Goal: Browse casually: Explore the website without a specific task or goal

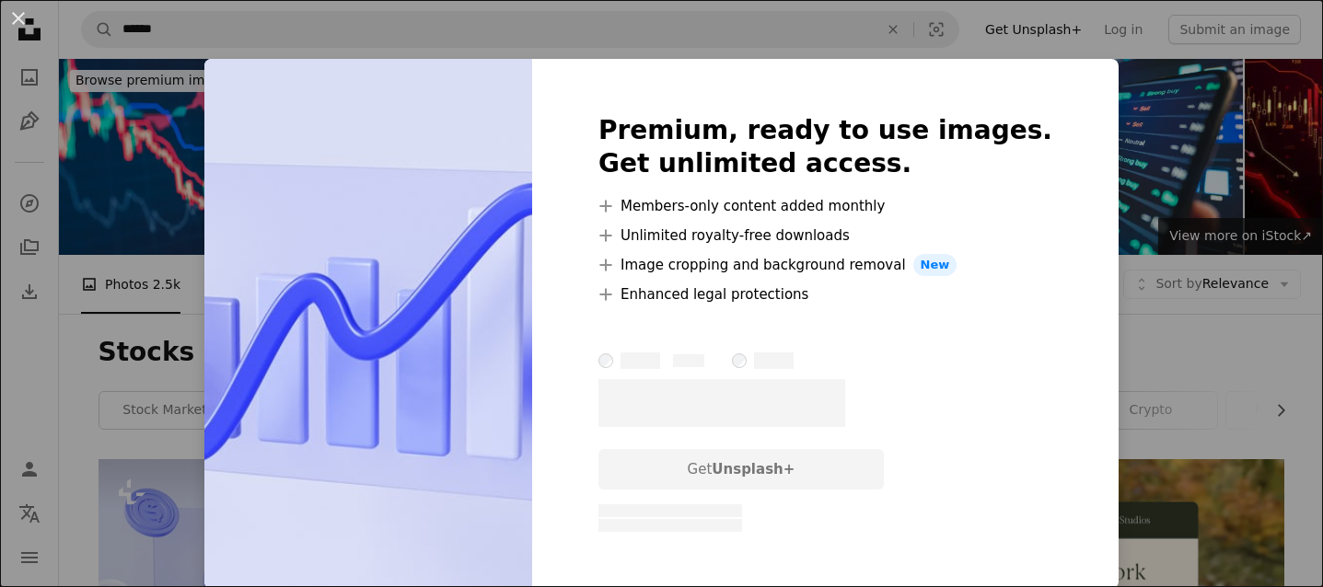
scroll to position [210, 0]
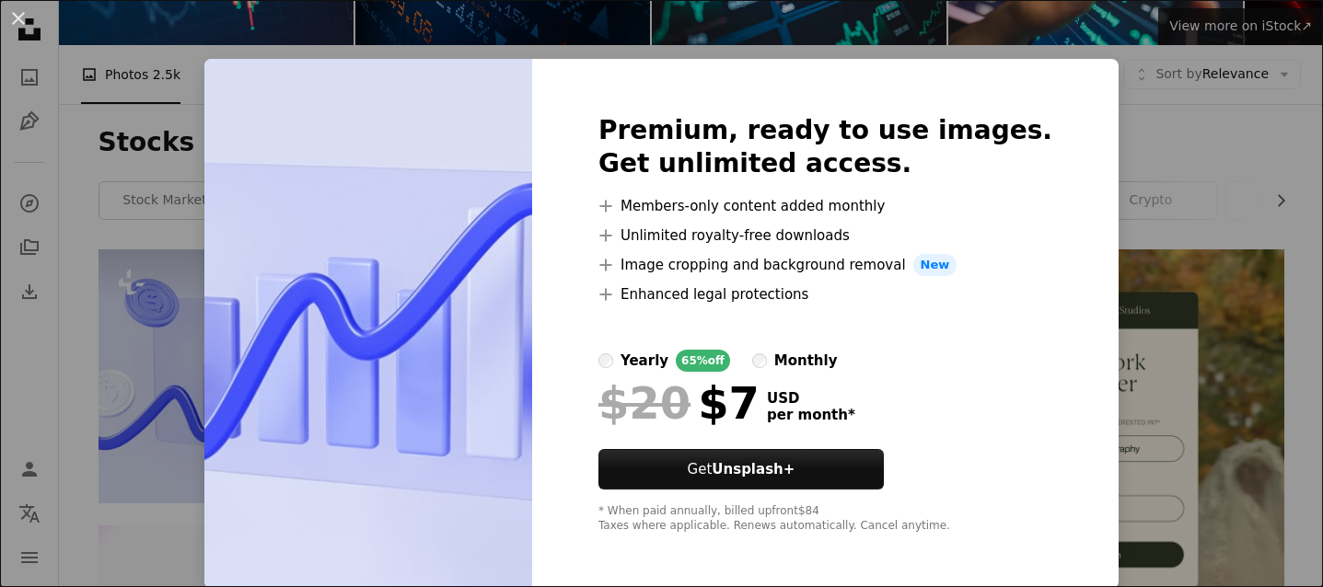
click at [1106, 122] on div "An X shape Premium, ready to use images. Get unlimited access. A plus sign Memb…" at bounding box center [661, 293] width 1323 height 587
